Goal: Task Accomplishment & Management: Manage account settings

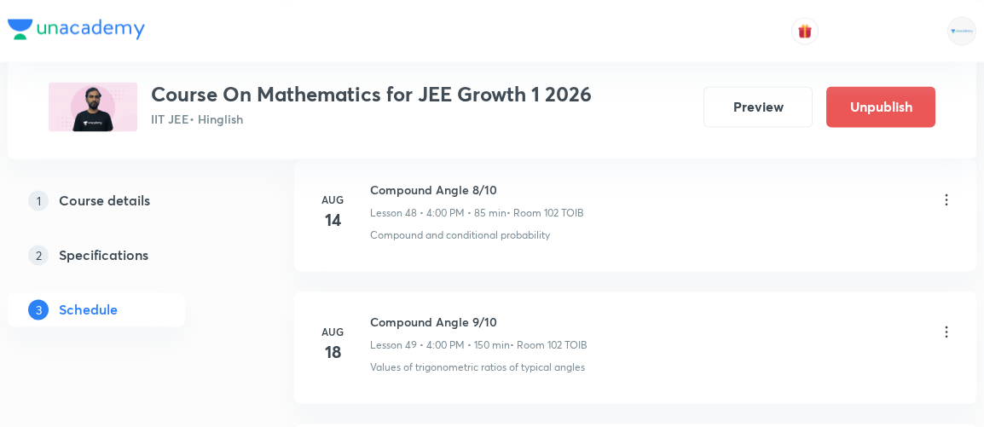
scroll to position [7329, 0]
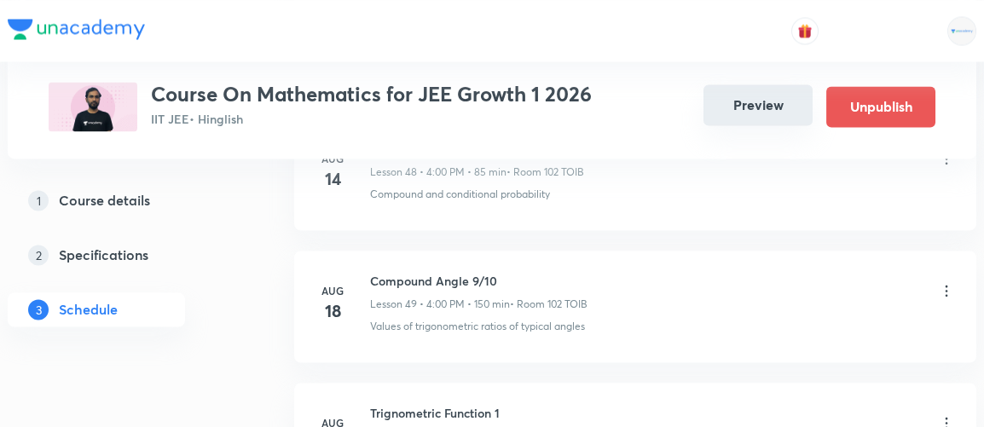
click at [733, 110] on button "Preview" at bounding box center [758, 104] width 109 height 41
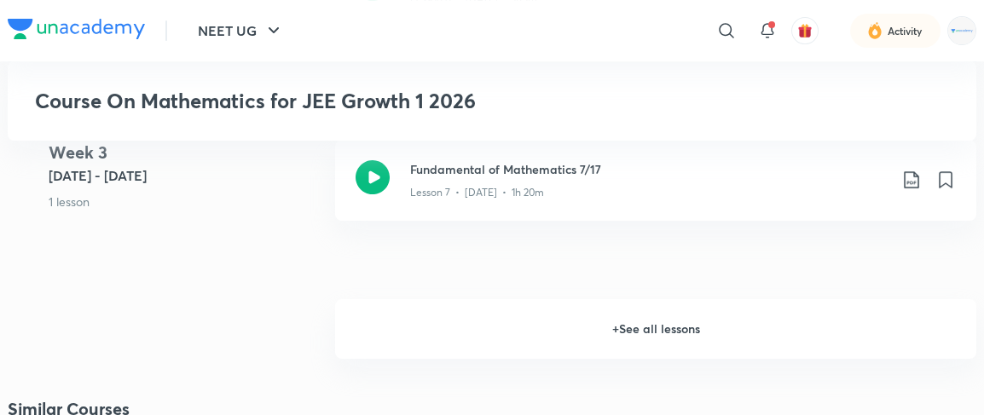
scroll to position [1238, 0]
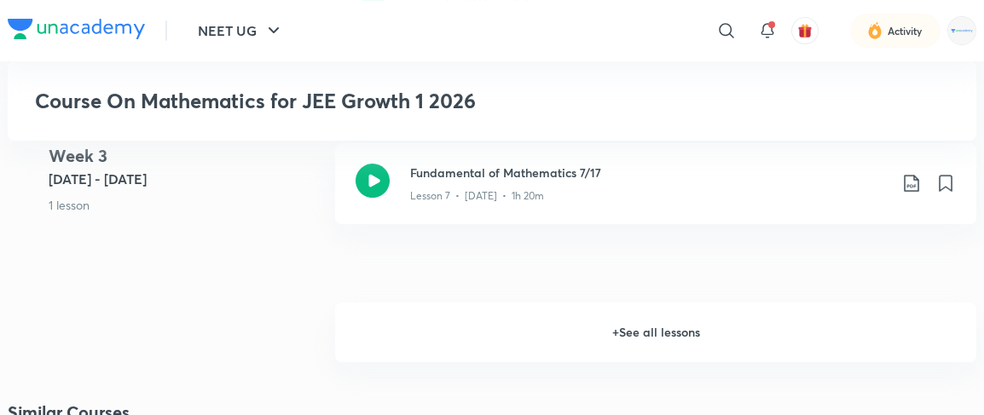
click at [672, 337] on h6 "+ See all lessons" at bounding box center [655, 333] width 641 height 60
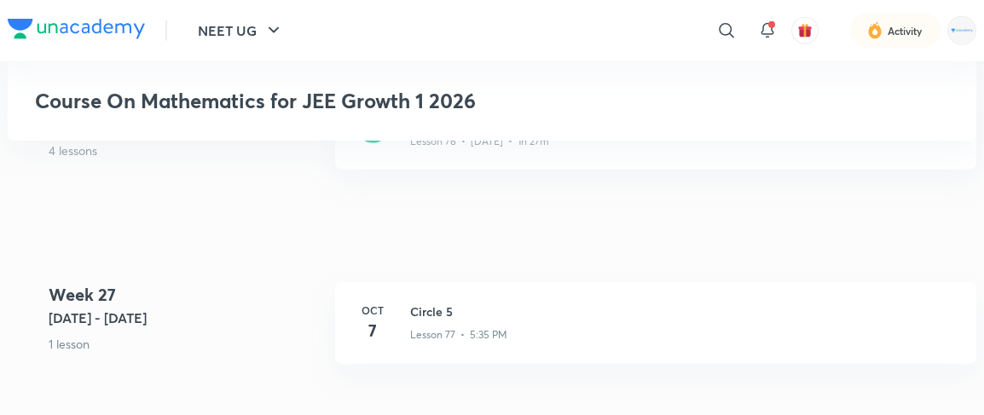
scroll to position [10423, 0]
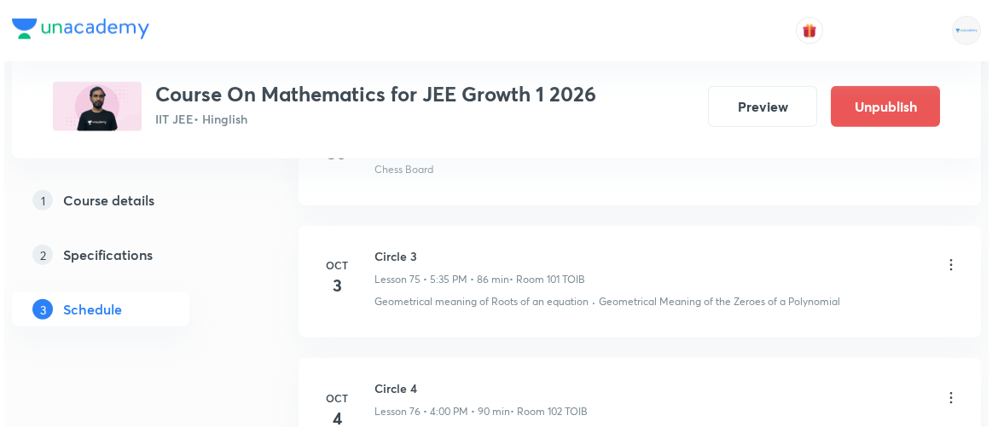
scroll to position [11070, 0]
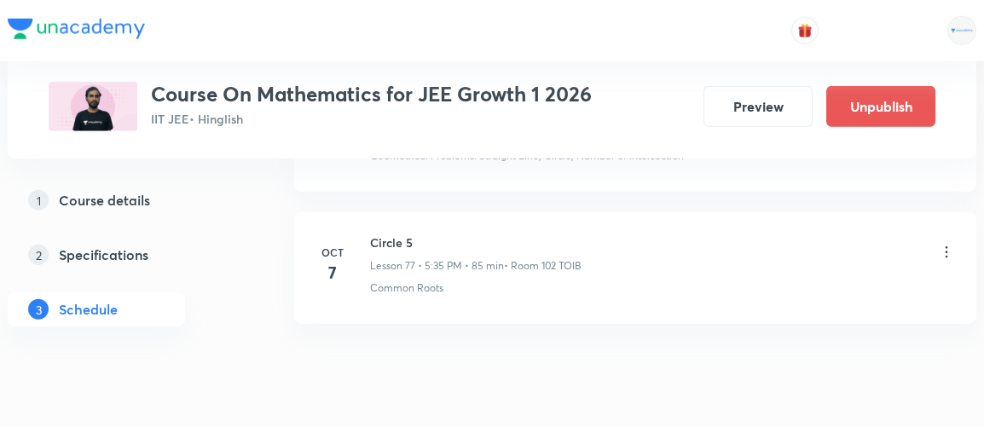
click at [943, 244] on icon at bounding box center [946, 252] width 17 height 17
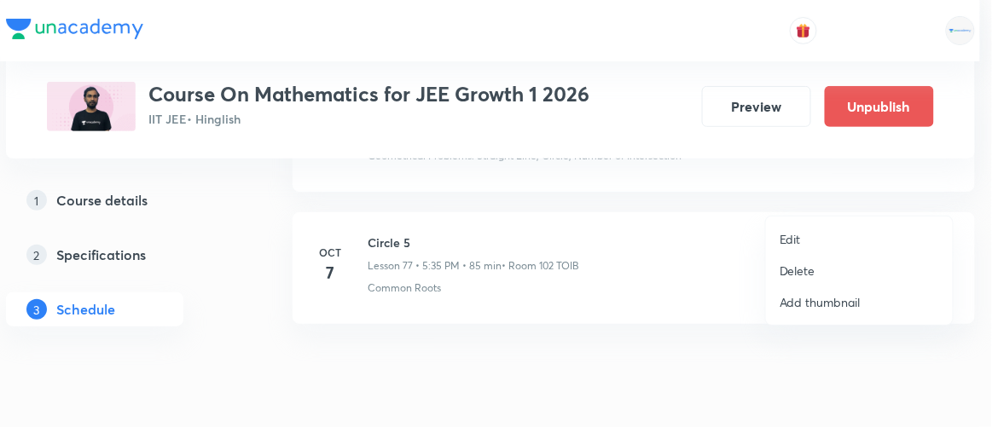
click at [786, 239] on p "Edit" at bounding box center [790, 239] width 21 height 18
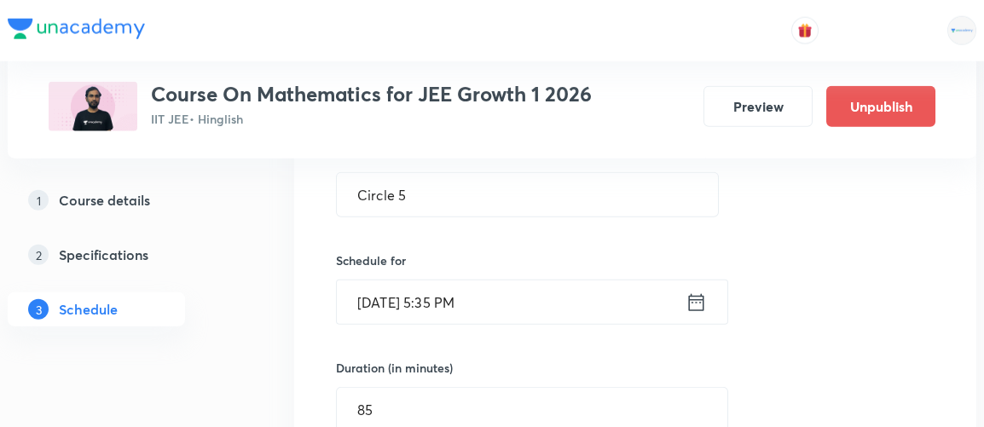
scroll to position [10391, 0]
click at [697, 292] on icon at bounding box center [696, 304] width 21 height 24
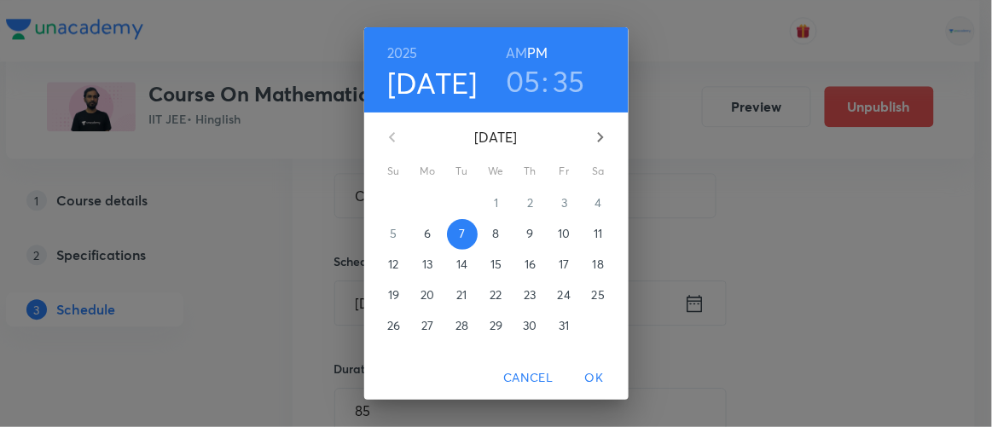
click at [424, 234] on p "6" at bounding box center [427, 233] width 7 height 17
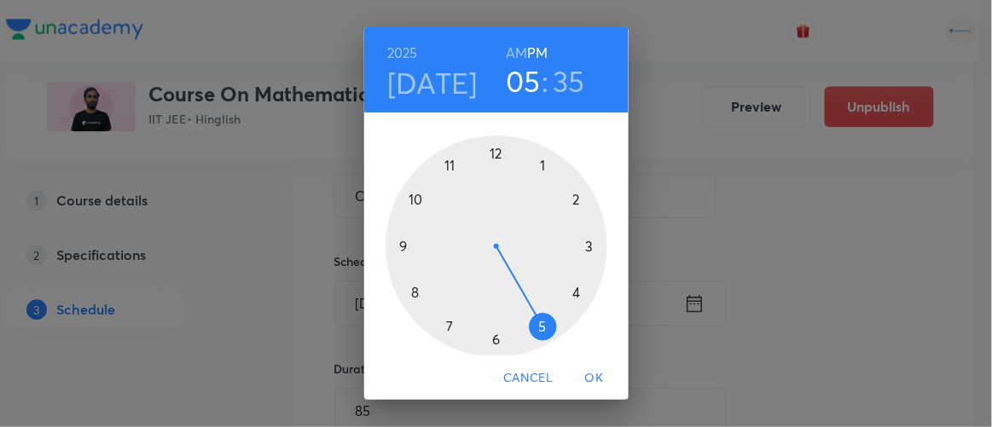
click at [601, 374] on span "OK" at bounding box center [594, 378] width 41 height 21
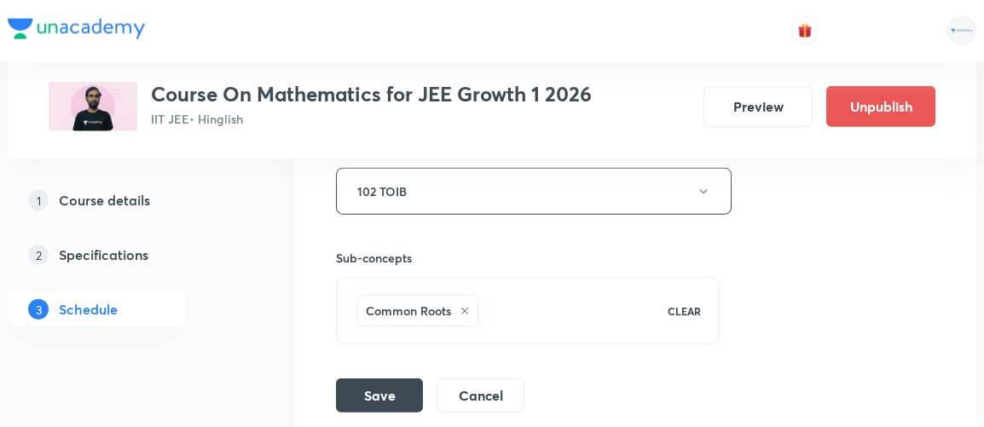
scroll to position [10832, 0]
click at [363, 377] on button "Save" at bounding box center [379, 394] width 87 height 34
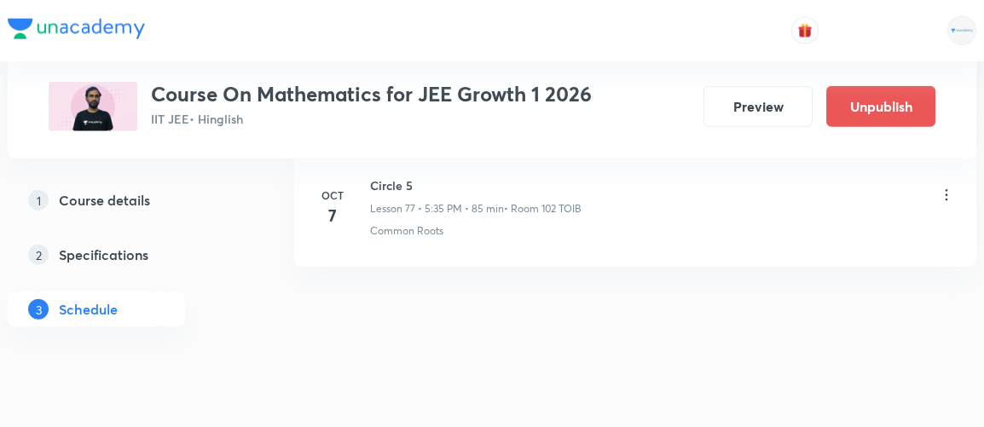
scroll to position [10290, 0]
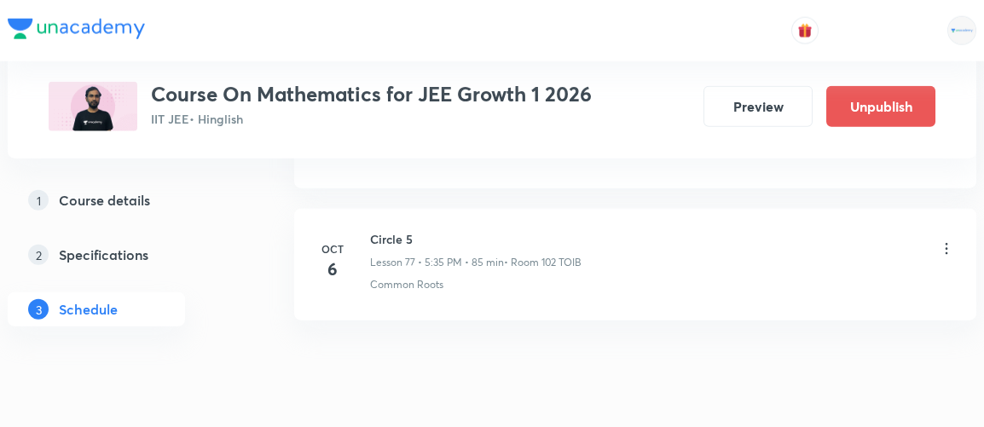
click at [949, 241] on icon at bounding box center [946, 249] width 17 height 17
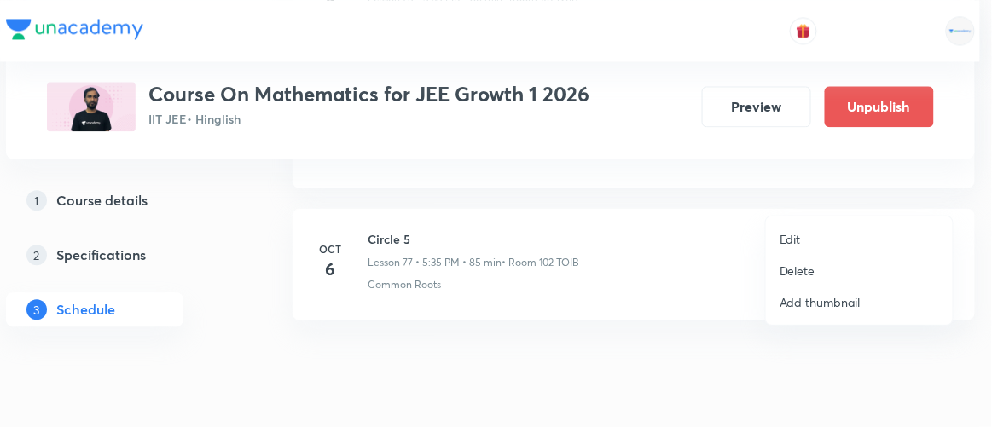
click at [746, 112] on div at bounding box center [496, 213] width 992 height 427
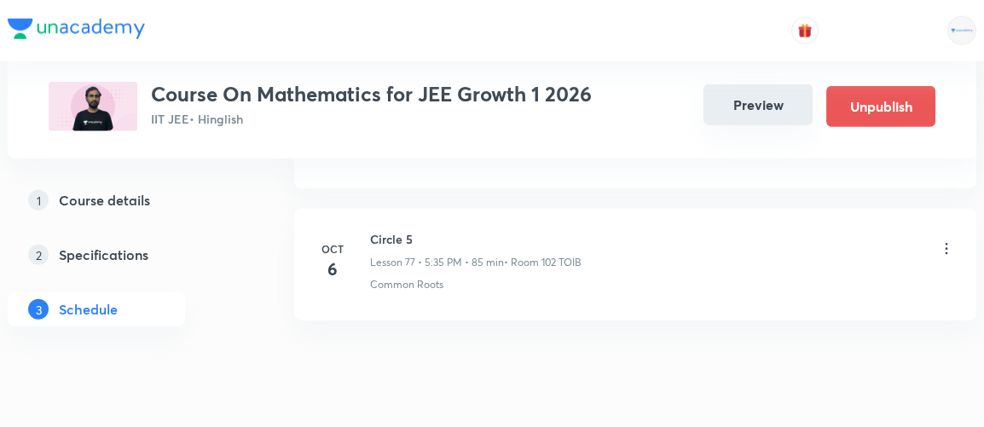
click at [767, 112] on button "Preview" at bounding box center [758, 104] width 109 height 41
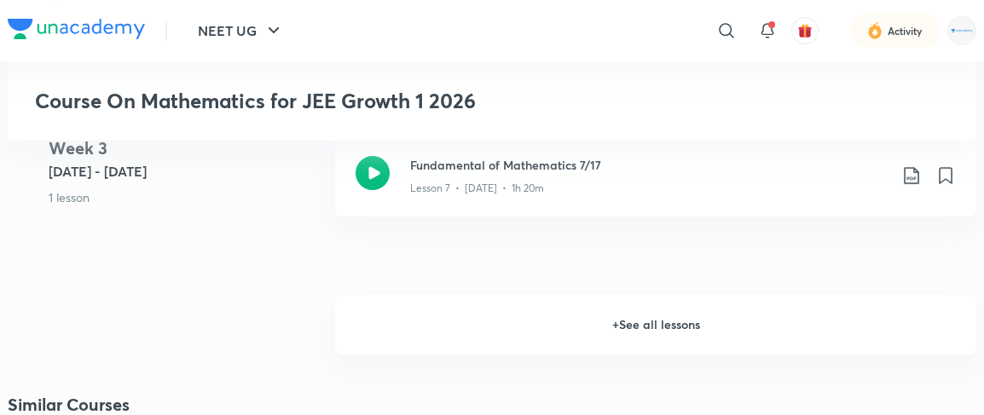
scroll to position [1198, 0]
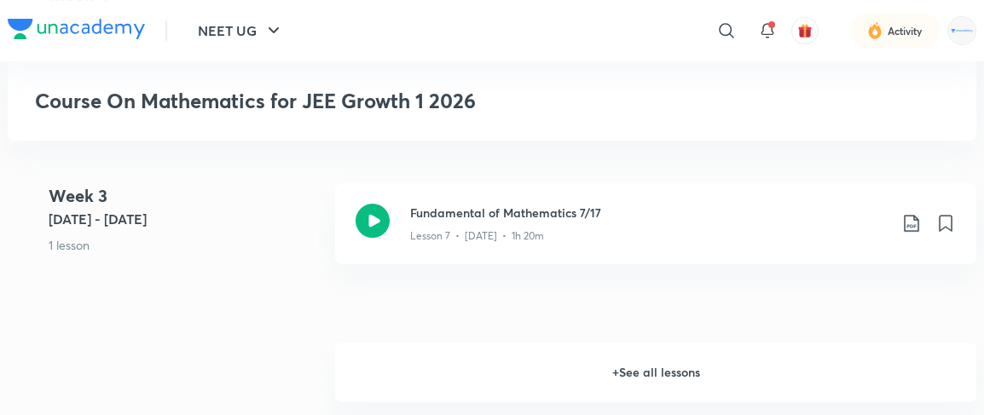
click at [653, 375] on h6 "+ See all lessons" at bounding box center [655, 373] width 641 height 60
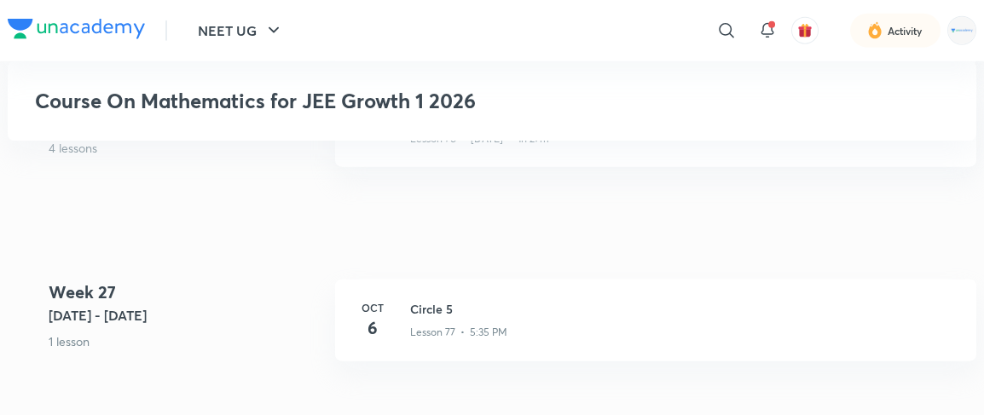
scroll to position [10462, 0]
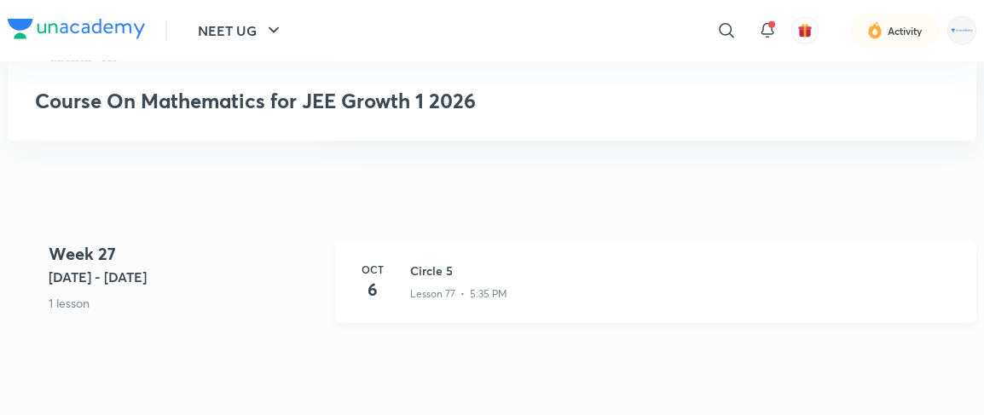
drag, startPoint x: 427, startPoint y: 272, endPoint x: 404, endPoint y: 275, distance: 22.3
click at [404, 275] on div "Oct 6 Circle 5 Lesson 77 • 5:35 PM" at bounding box center [655, 282] width 641 height 82
click at [426, 268] on h3 "Circle 5" at bounding box center [683, 271] width 546 height 18
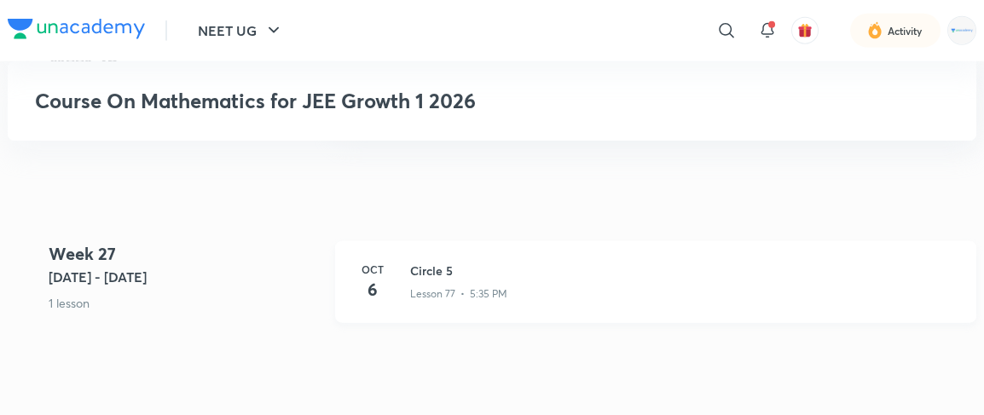
click at [426, 268] on h3 "Circle 5" at bounding box center [683, 271] width 546 height 18
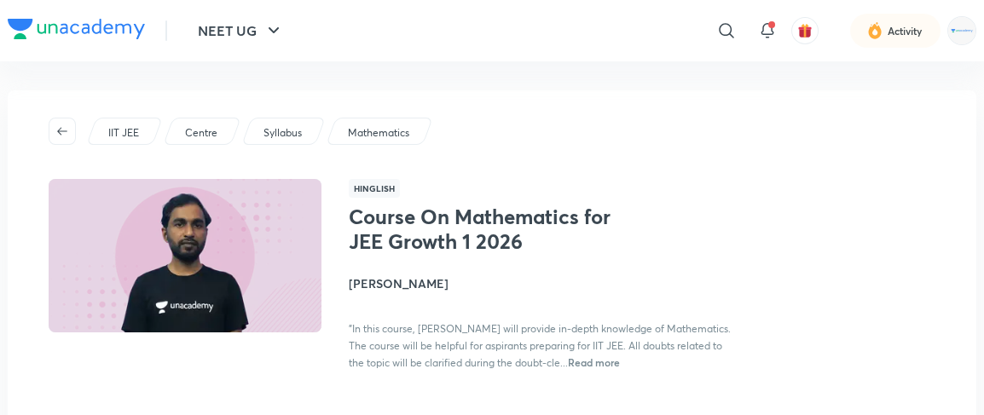
scroll to position [0, 0]
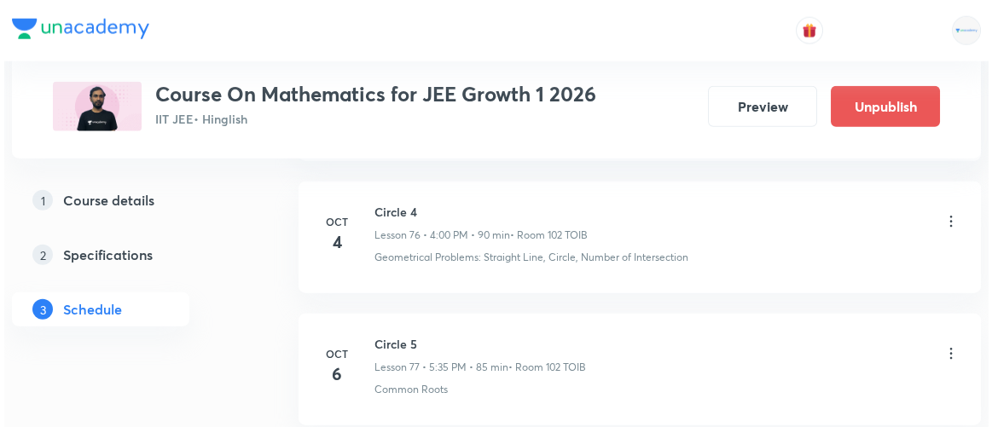
scroll to position [10967, 0]
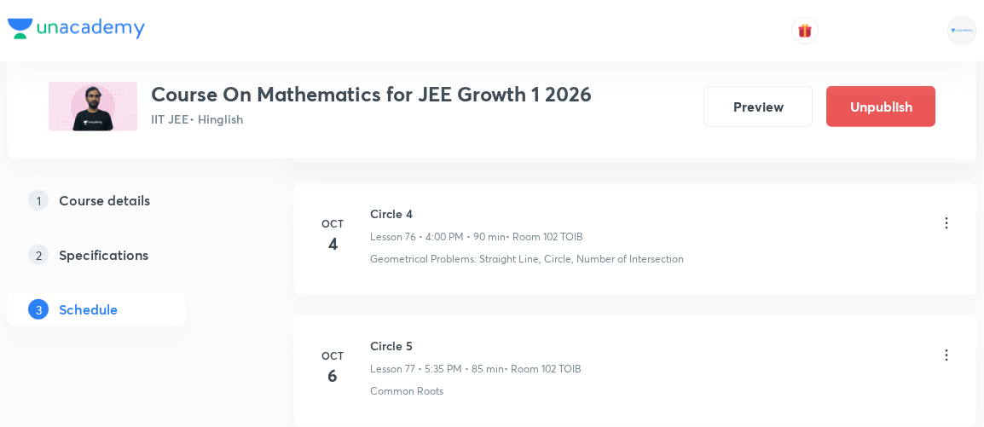
click at [944, 347] on icon at bounding box center [946, 355] width 17 height 17
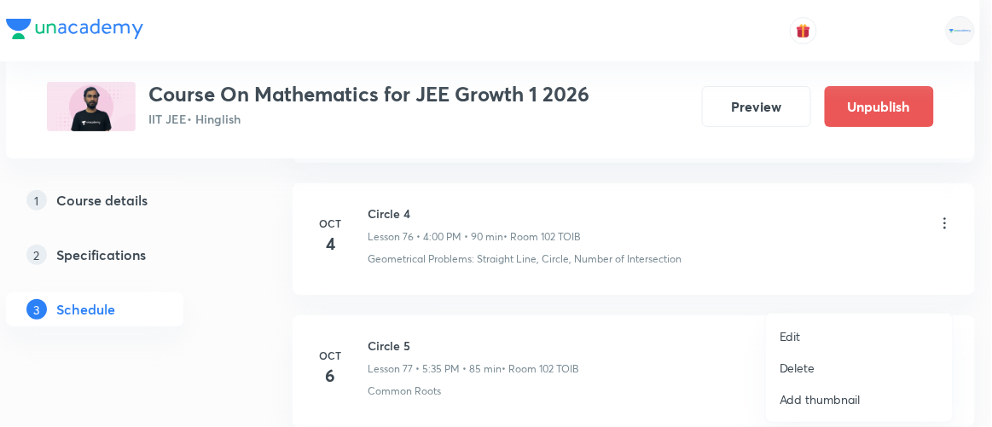
click at [792, 334] on p "Edit" at bounding box center [790, 337] width 21 height 18
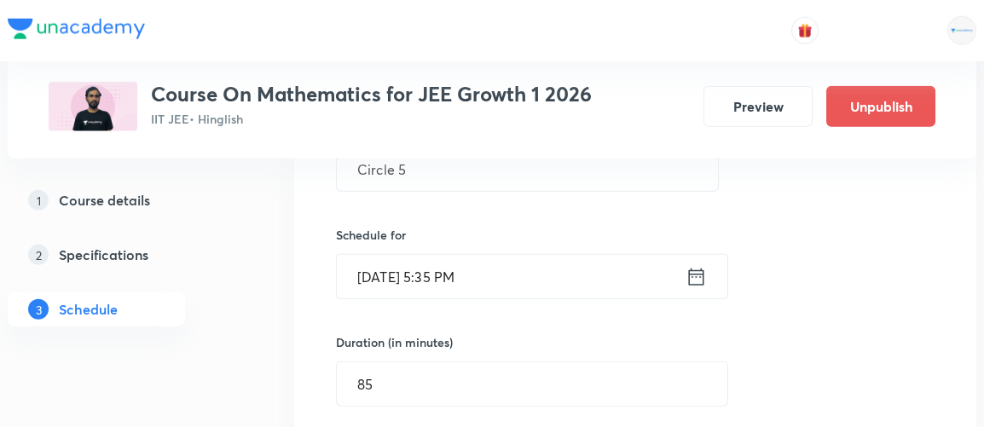
scroll to position [10417, 0]
click at [756, 113] on button "Preview" at bounding box center [758, 104] width 109 height 41
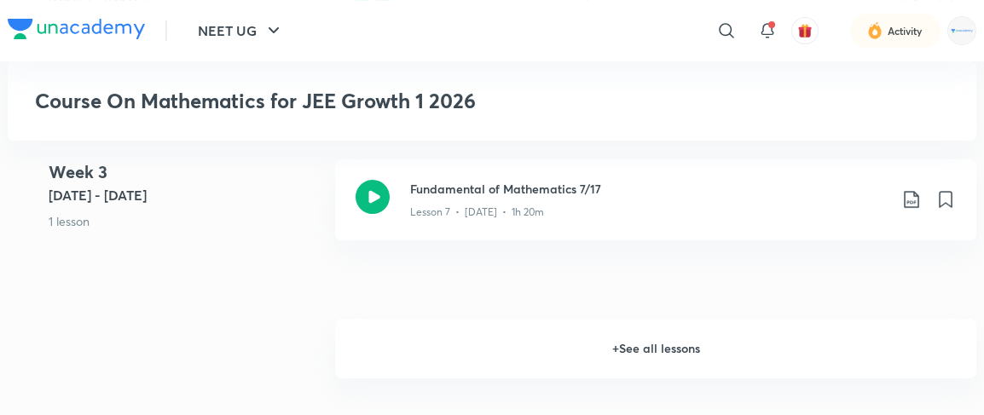
scroll to position [1221, 0]
click at [659, 356] on h6 "+ See all lessons" at bounding box center [655, 350] width 641 height 60
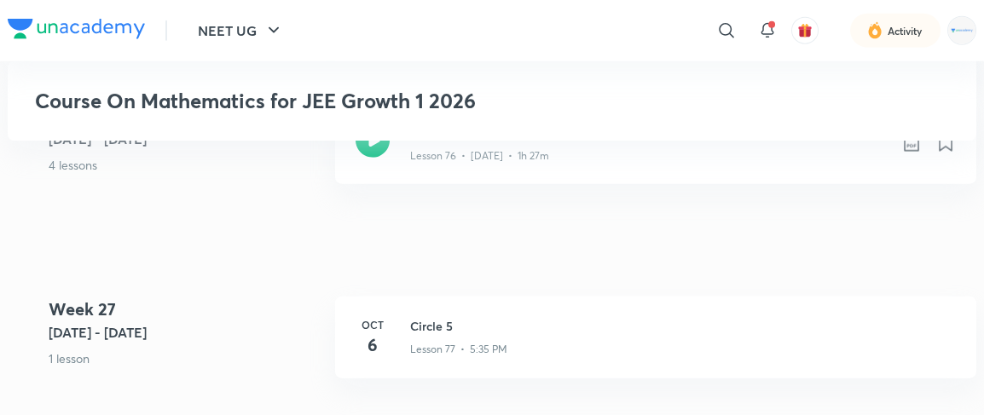
scroll to position [10412, 0]
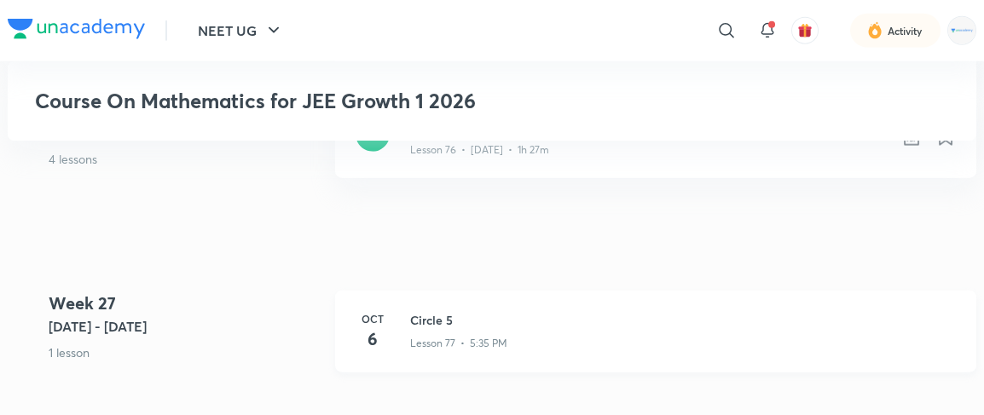
click at [427, 322] on h3 "Circle 5" at bounding box center [683, 320] width 546 height 18
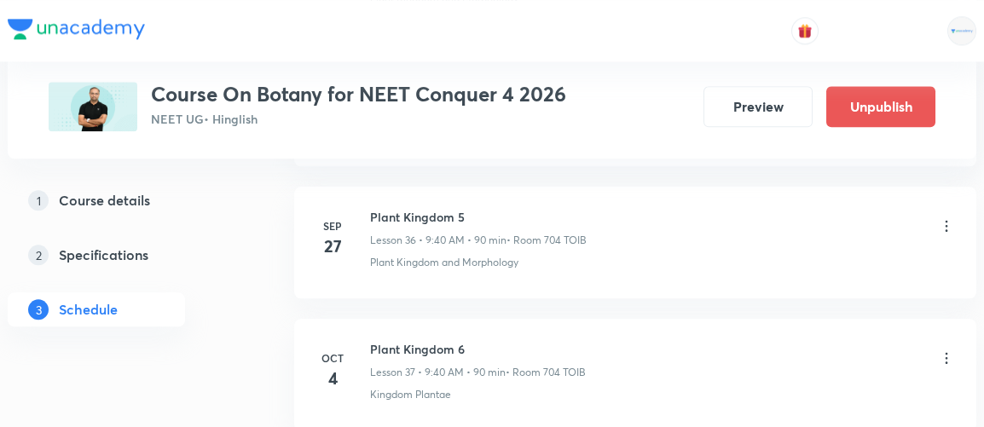
scroll to position [5671, 0]
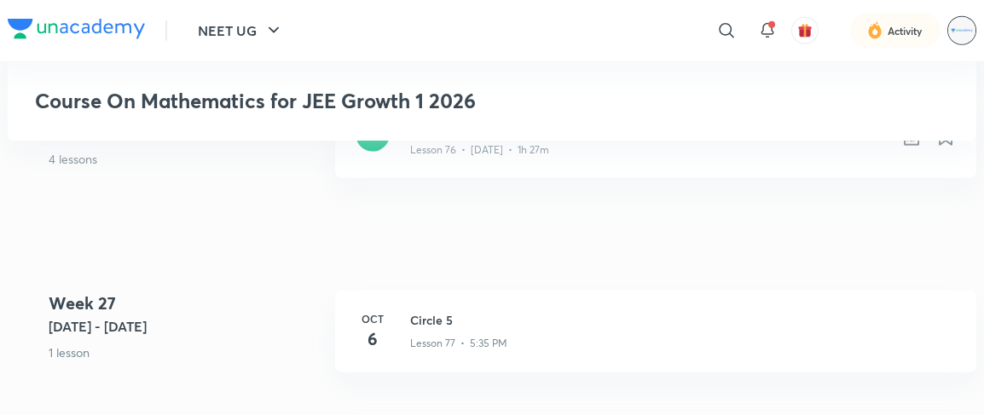
click at [961, 26] on img at bounding box center [962, 30] width 29 height 29
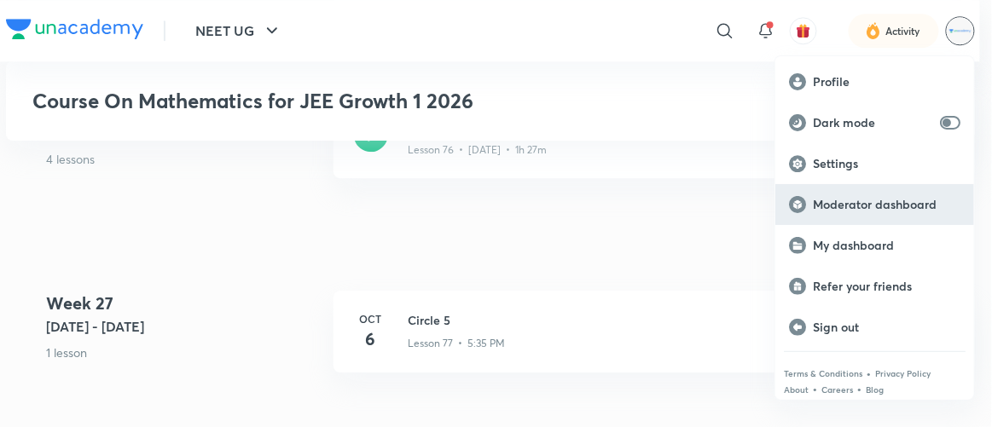
click at [832, 197] on p "Moderator dashboard" at bounding box center [887, 204] width 148 height 15
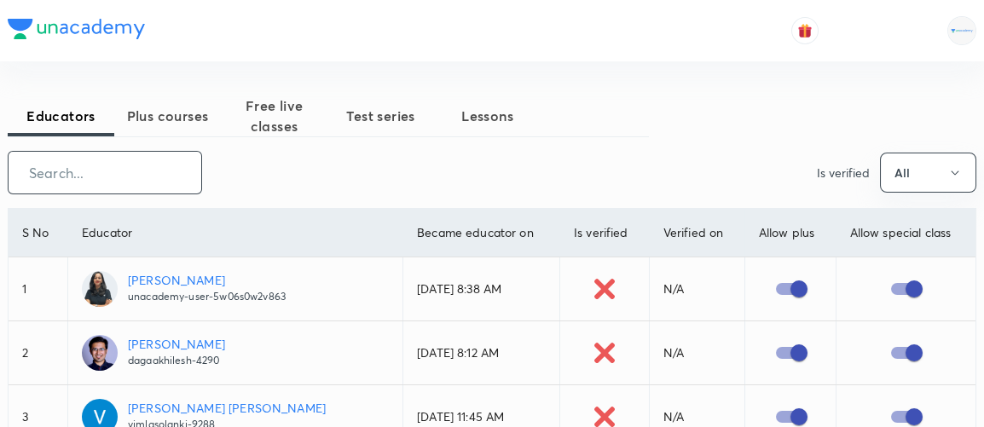
click at [118, 167] on input "text" at bounding box center [105, 173] width 193 height 44
paste input "Sharad925"
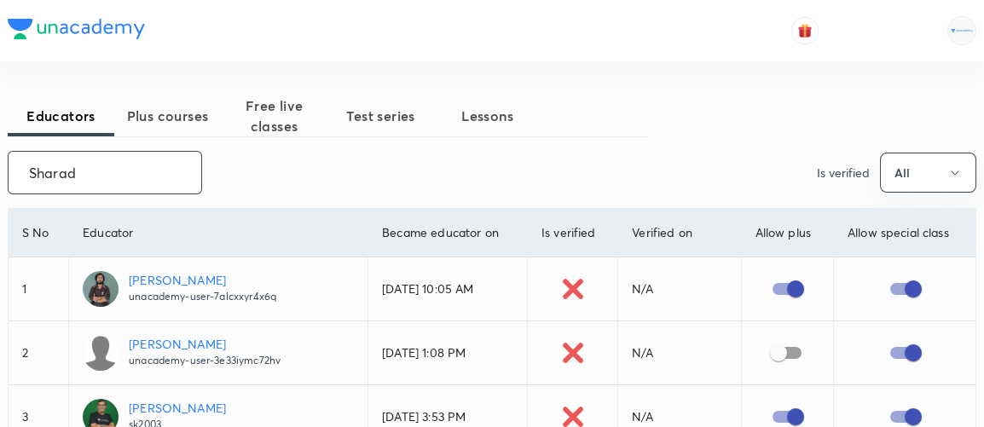
type input "Sharad"
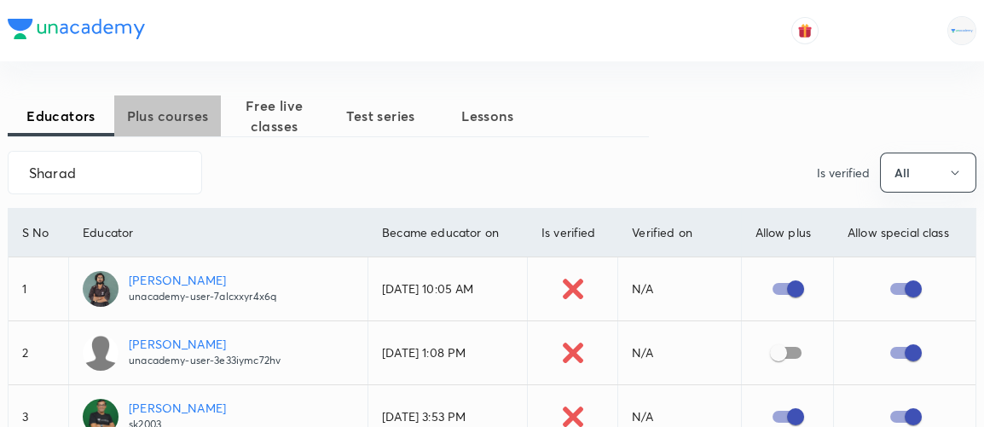
click at [155, 119] on span "Plus courses" at bounding box center [167, 116] width 107 height 20
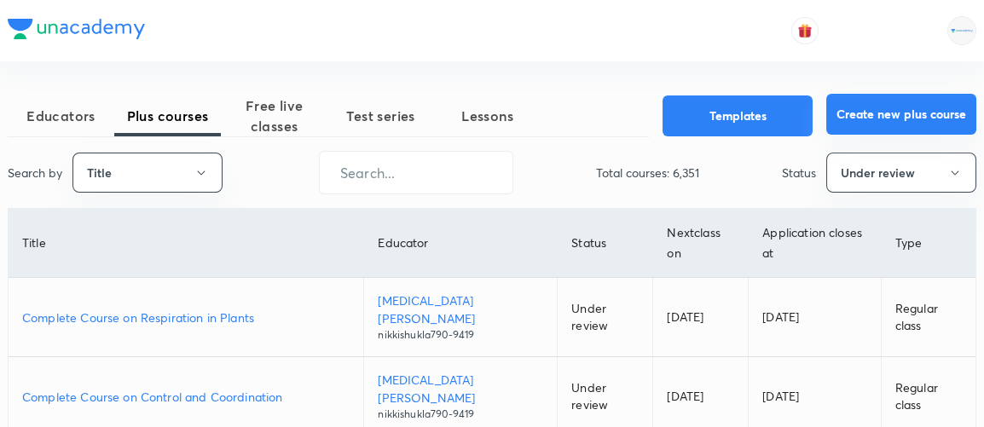
click at [886, 107] on button "Create new plus course" at bounding box center [902, 114] width 150 height 41
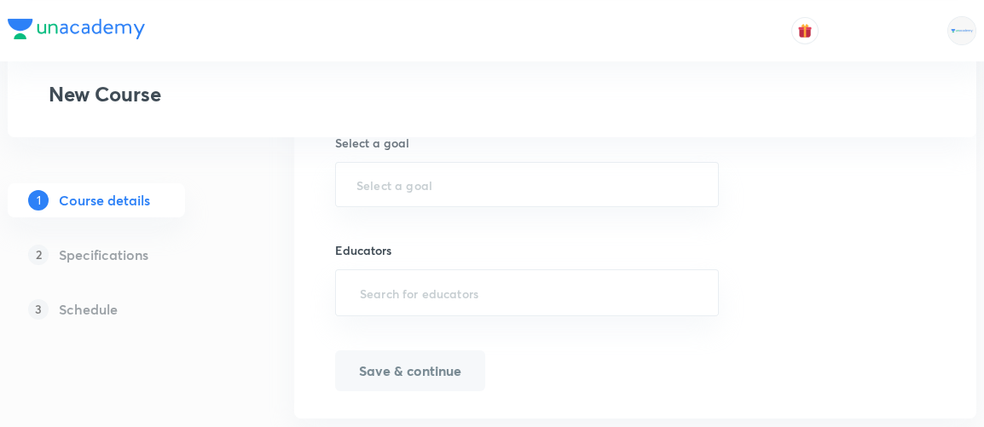
scroll to position [998, 0]
click at [395, 290] on input "text" at bounding box center [527, 289] width 341 height 32
paste input "Sharad925"
type input "Sharad925"
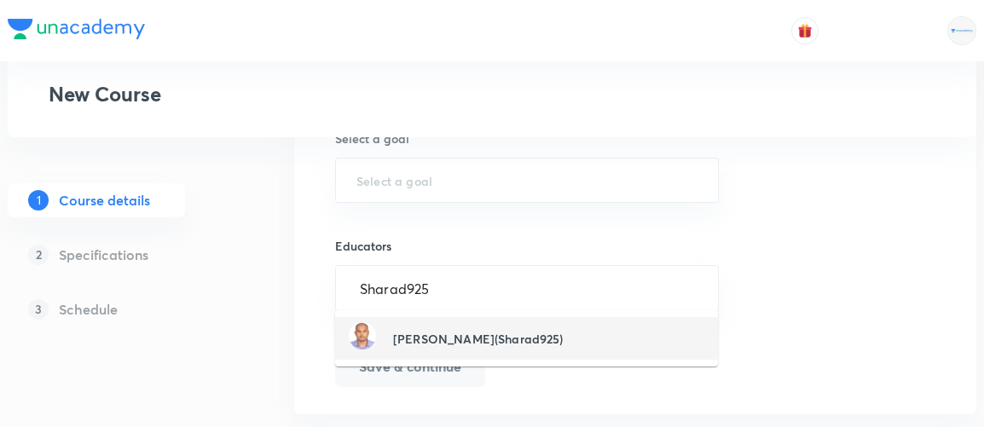
click at [502, 332] on h6 "Sharad Narayan Thakur(Sharad925)" at bounding box center [478, 339] width 171 height 18
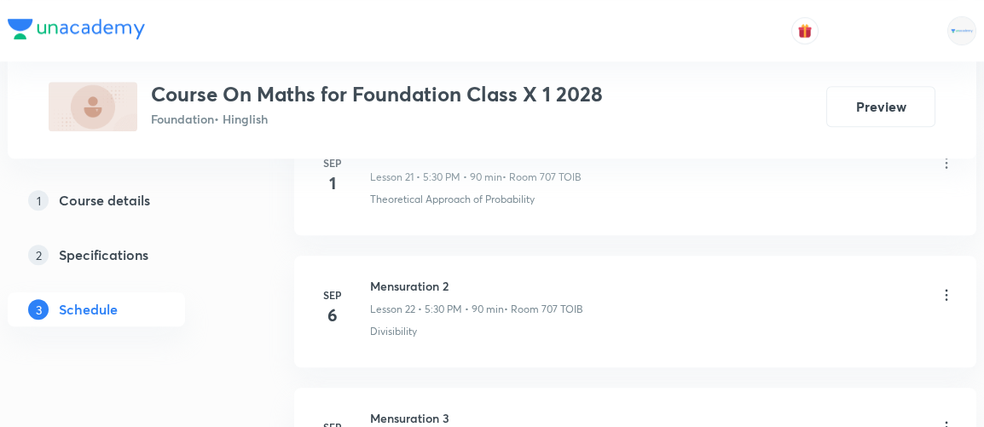
scroll to position [4357, 0]
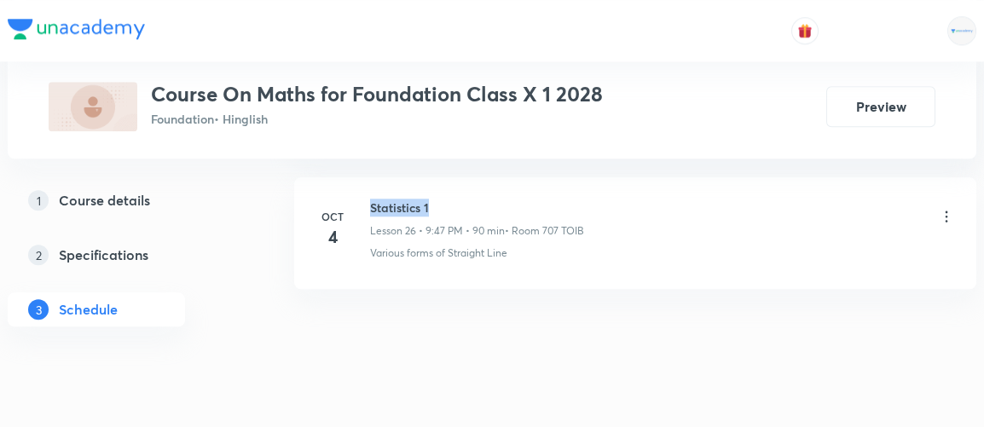
drag, startPoint x: 369, startPoint y: 188, endPoint x: 448, endPoint y: 192, distance: 78.6
click at [448, 199] on h6 "Statistics 1" at bounding box center [477, 208] width 214 height 18
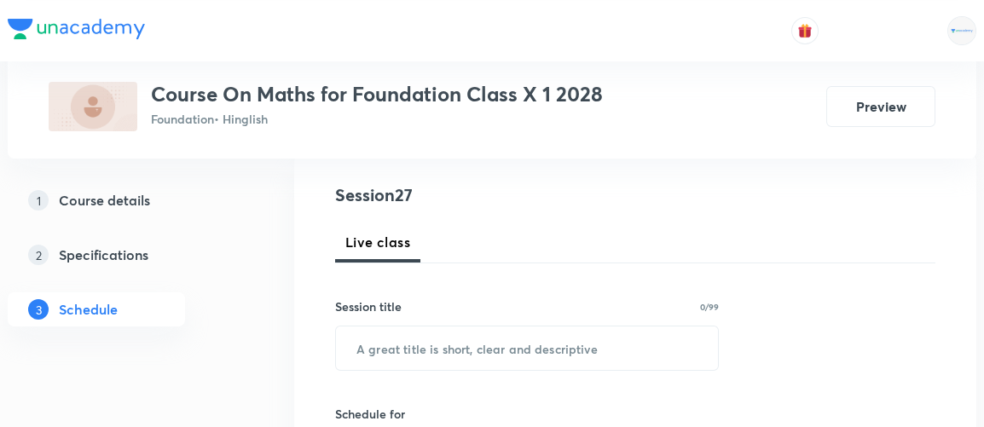
scroll to position [190, 0]
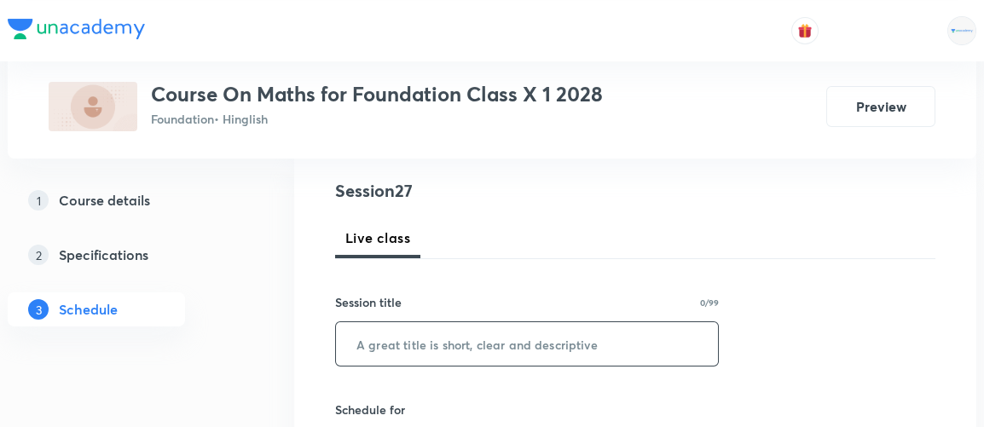
click at [369, 351] on input "text" at bounding box center [527, 344] width 382 height 44
click at [441, 337] on input "Smilarity" at bounding box center [527, 344] width 382 height 44
drag, startPoint x: 441, startPoint y: 337, endPoint x: 332, endPoint y: 345, distance: 109.5
paste input "si"
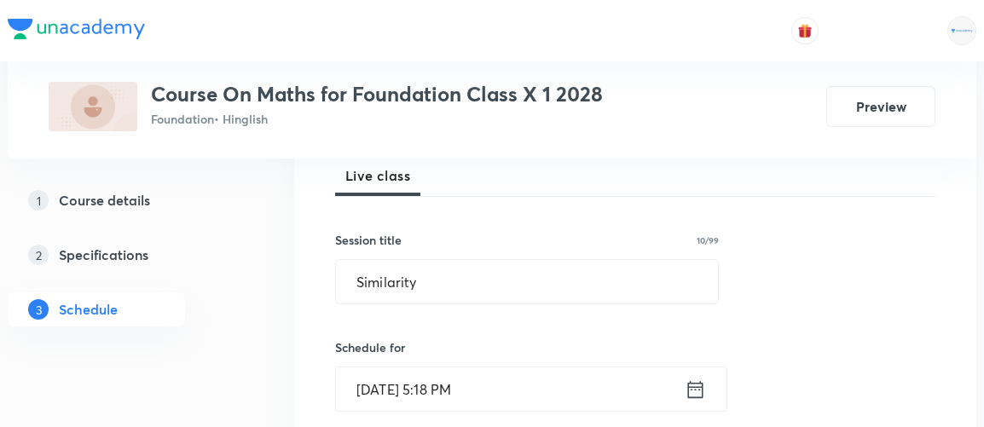
scroll to position [254, 0]
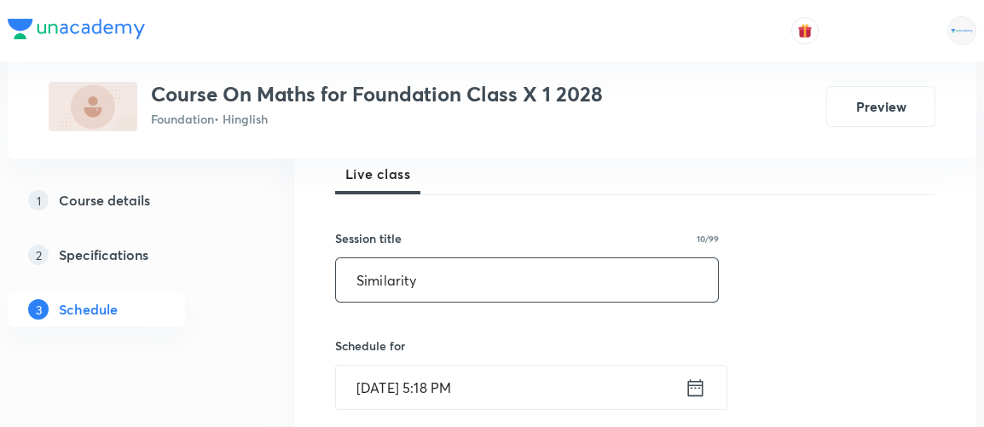
click at [438, 290] on input "Similarity" at bounding box center [527, 280] width 382 height 44
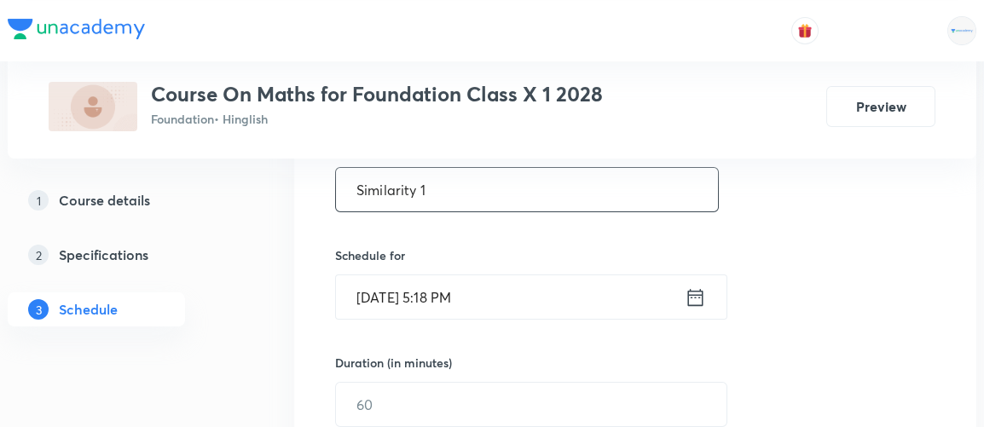
scroll to position [345, 0]
type input "Similarity 1"
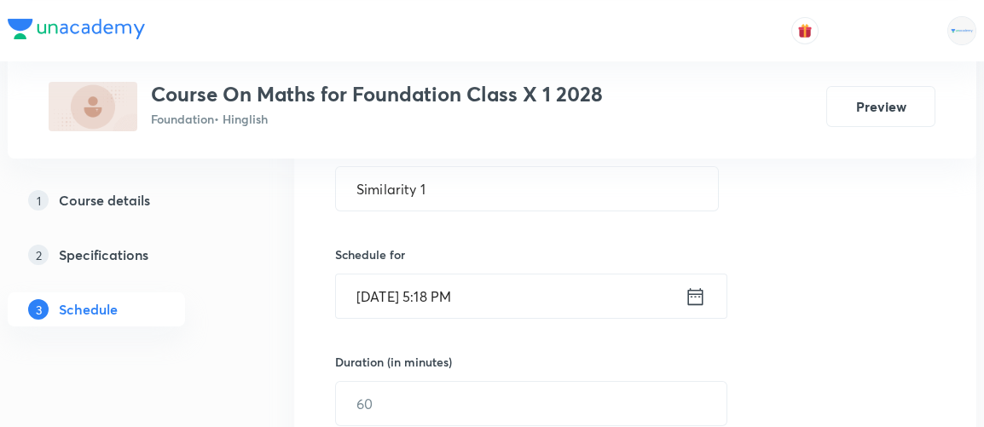
click at [699, 298] on icon at bounding box center [695, 297] width 21 height 24
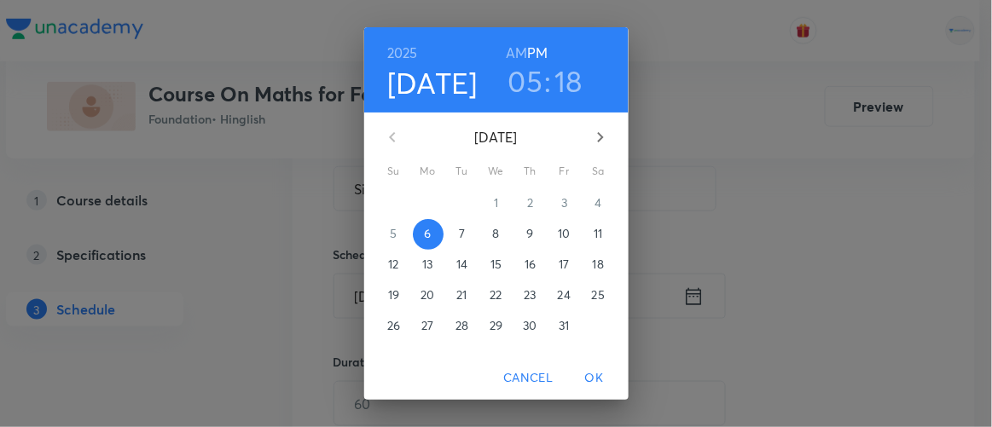
click at [562, 71] on h3 "18" at bounding box center [569, 81] width 28 height 36
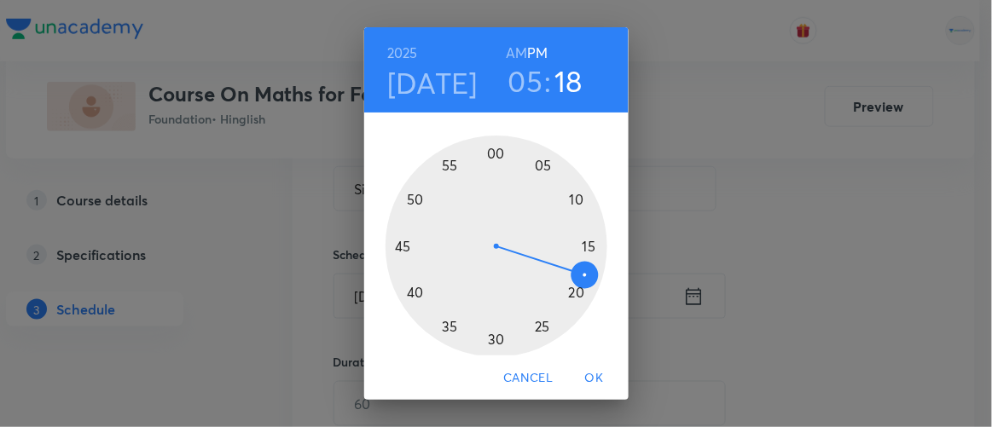
click at [489, 337] on div at bounding box center [497, 247] width 222 height 222
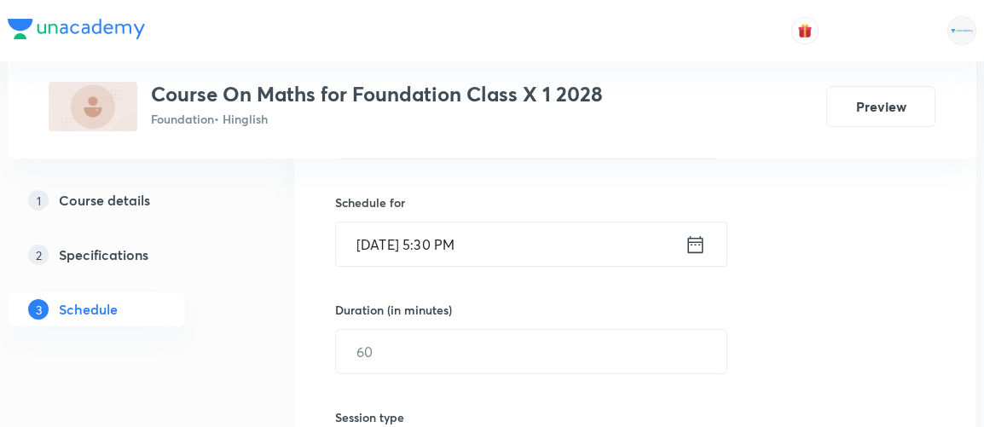
scroll to position [423, 0]
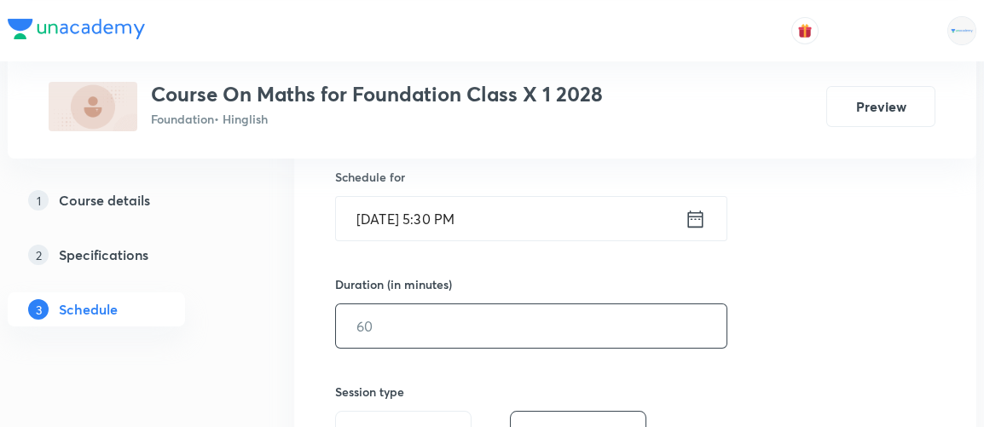
click at [398, 322] on input "text" at bounding box center [531, 327] width 391 height 44
type input "90"
click at [815, 290] on div "Session 27 Live class Session title 12/99 Similarity 1 ​ Schedule for [DATE] 5:…" at bounding box center [635, 345] width 601 height 801
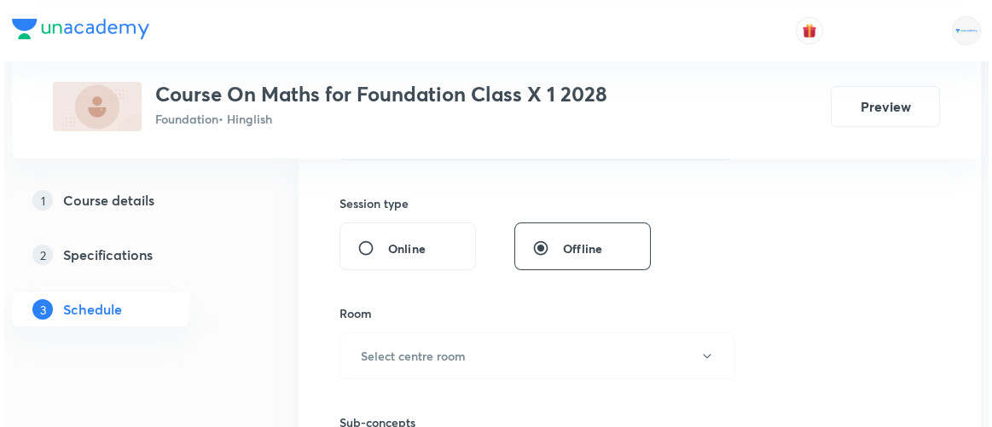
scroll to position [626, 0]
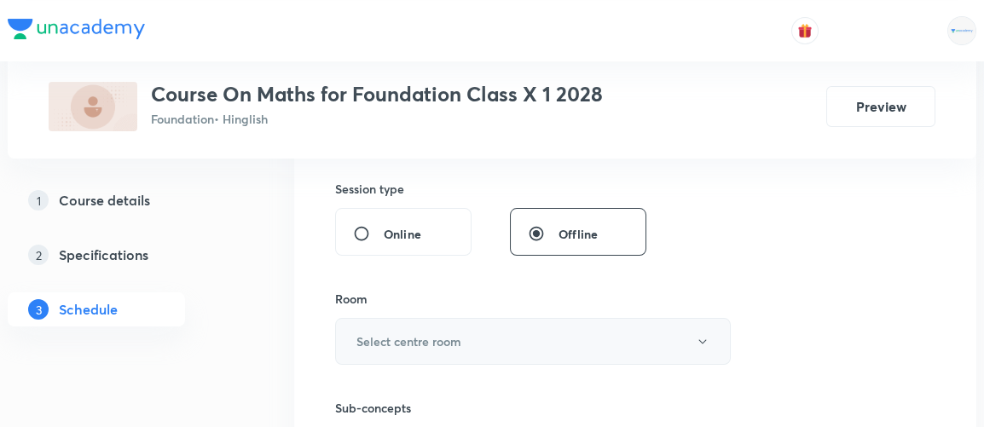
click at [403, 342] on h6 "Select centre room" at bounding box center [409, 342] width 105 height 18
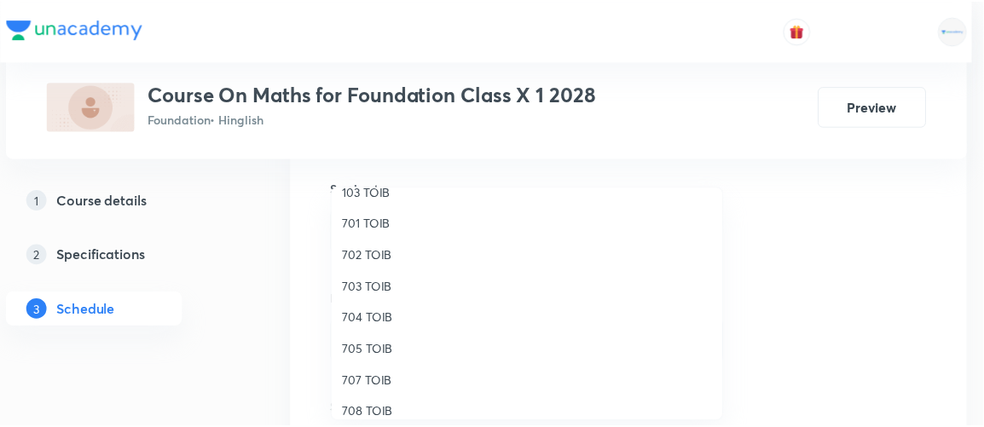
scroll to position [157, 0]
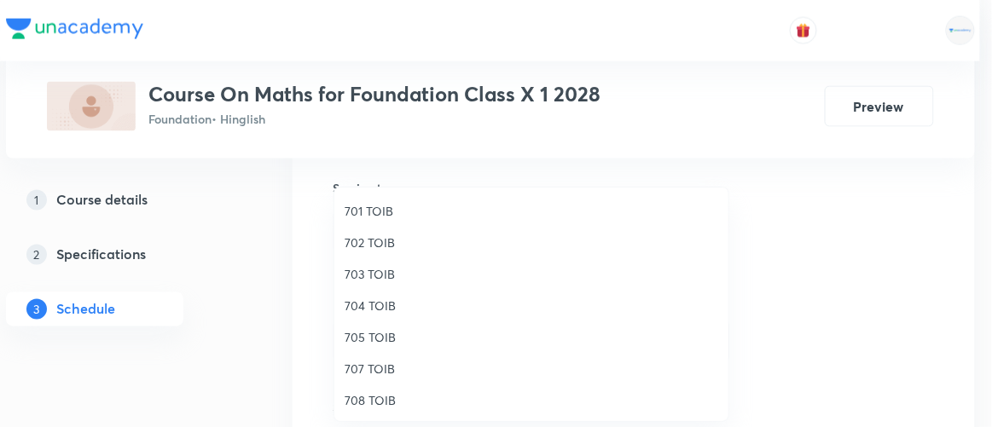
click at [353, 363] on span "707 TOIB" at bounding box center [532, 369] width 374 height 18
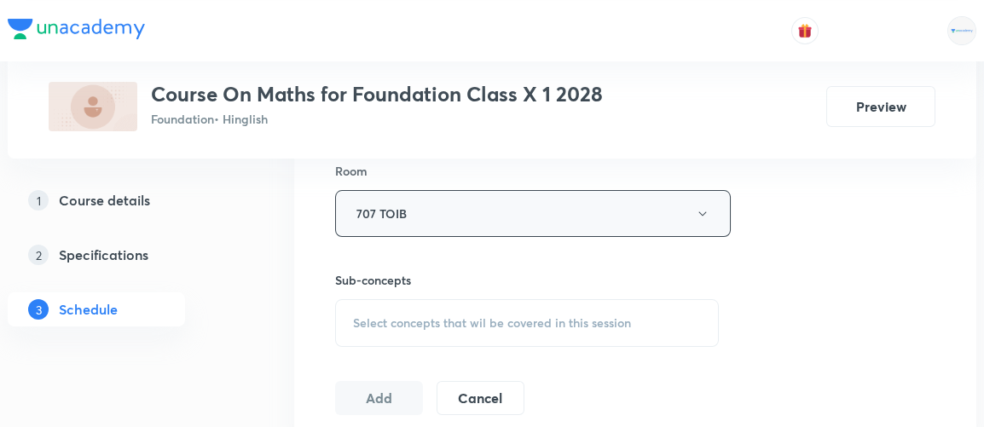
scroll to position [763, 0]
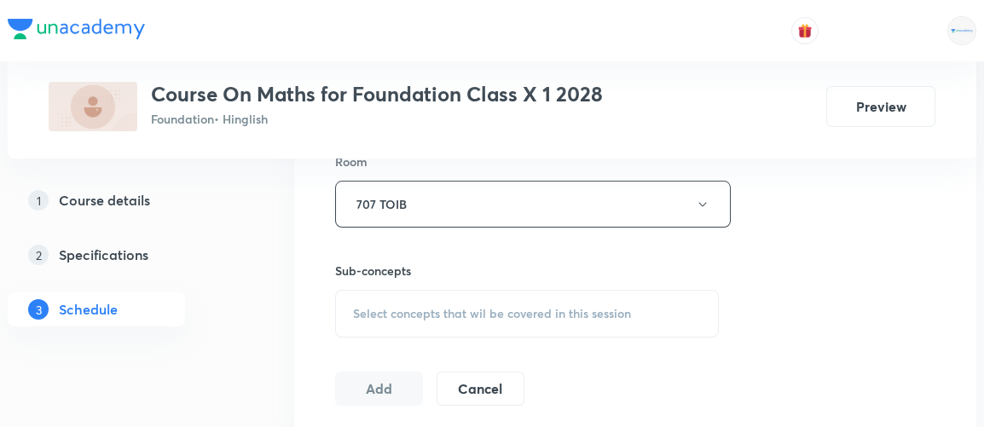
click at [454, 310] on span "Select concepts that wil be covered in this session" at bounding box center [492, 314] width 278 height 14
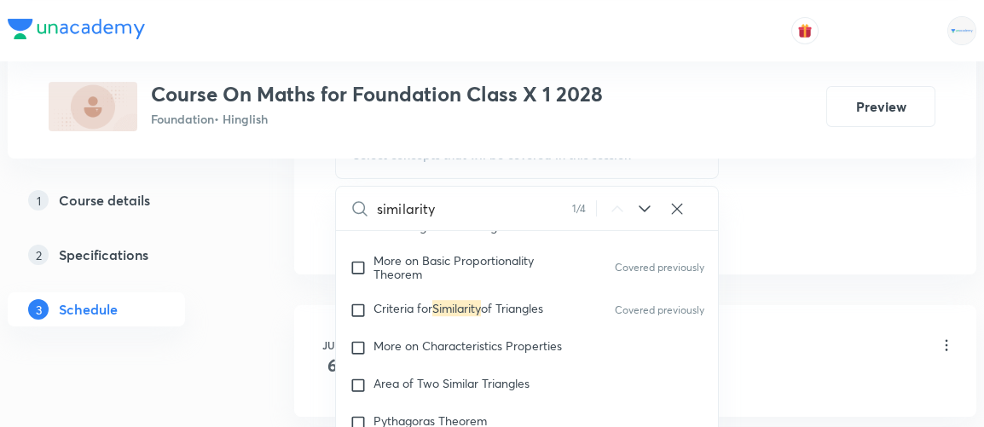
scroll to position [2572, 0]
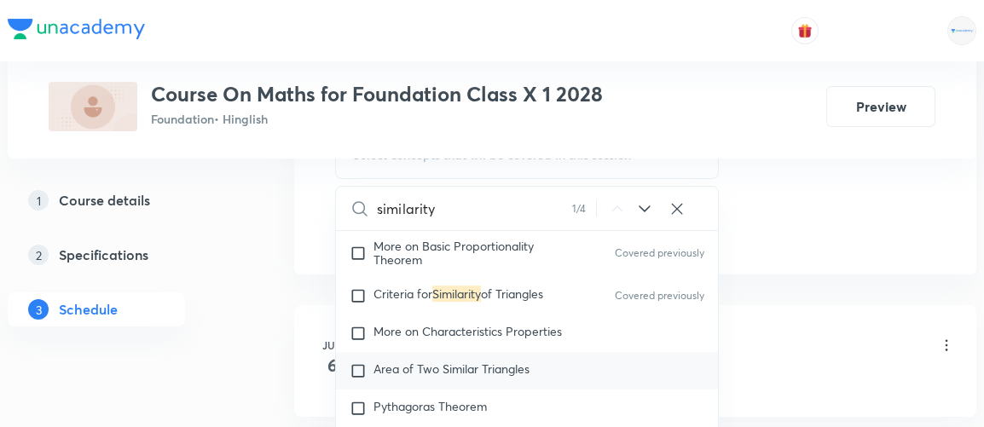
type input "similarity"
click at [366, 371] on input "checkbox" at bounding box center [362, 371] width 24 height 17
checkbox input "true"
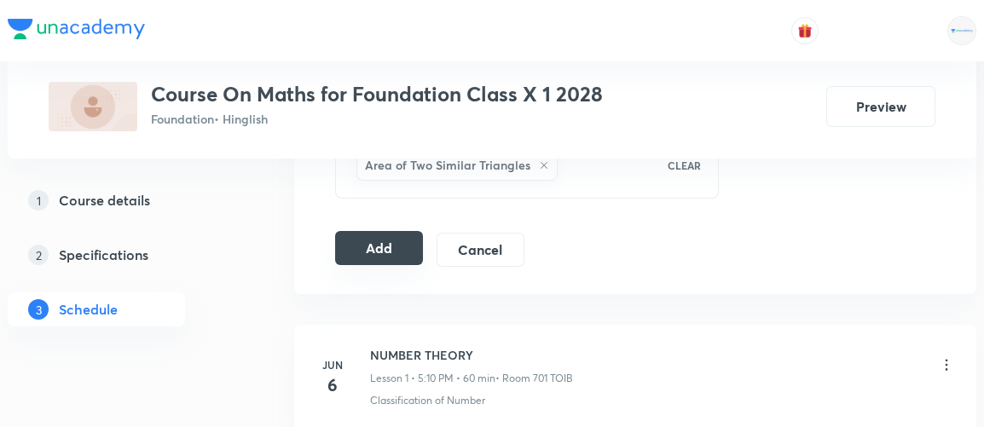
click at [395, 233] on button "Add" at bounding box center [379, 248] width 88 height 34
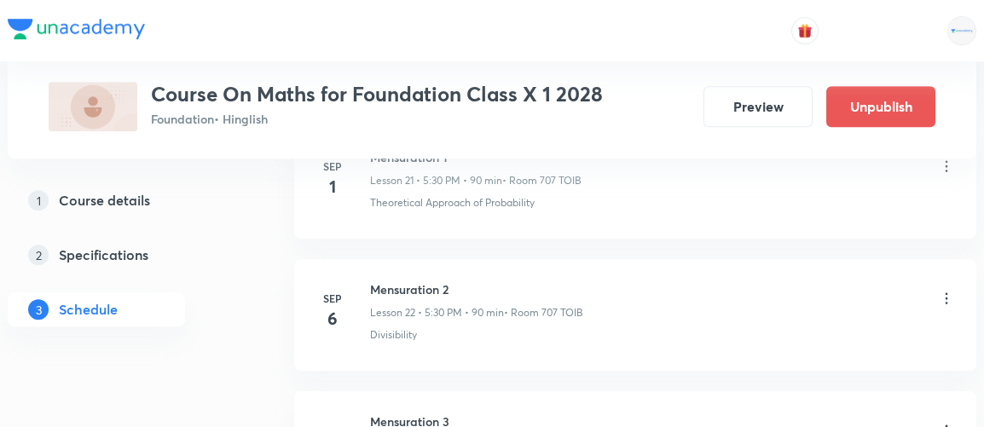
scroll to position [3708, 0]
